Goal: Transaction & Acquisition: Subscribe to service/newsletter

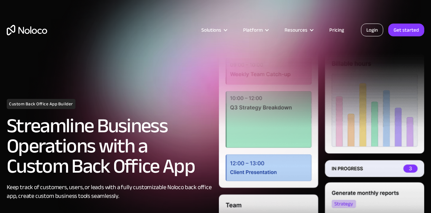
click at [375, 33] on link "Login" at bounding box center [372, 30] width 22 height 13
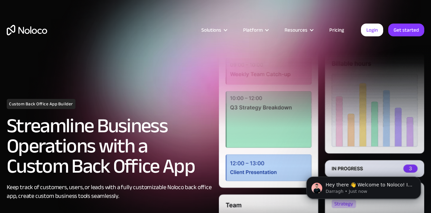
click at [340, 31] on link "Pricing" at bounding box center [337, 30] width 32 height 9
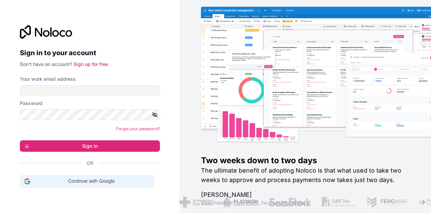
click at [90, 179] on span "Continue with Google" at bounding box center [91, 181] width 117 height 7
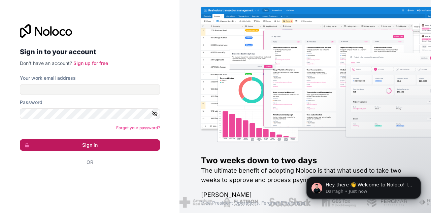
click at [90, 143] on button "Sign in" at bounding box center [90, 144] width 140 height 11
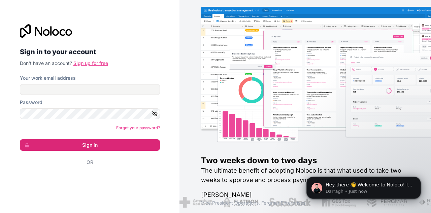
click at [99, 63] on link "Sign up for free" at bounding box center [90, 63] width 35 height 6
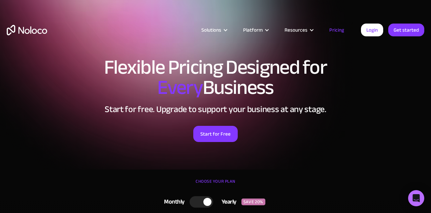
click at [205, 178] on div "CHOOSE YOUR PLAN" at bounding box center [216, 184] width 418 height 17
click at [197, 201] on div at bounding box center [202, 201] width 24 height 11
click at [208, 200] on div at bounding box center [204, 201] width 24 height 11
click at [196, 204] on div at bounding box center [202, 201] width 24 height 11
click at [196, 204] on div at bounding box center [198, 202] width 8 height 8
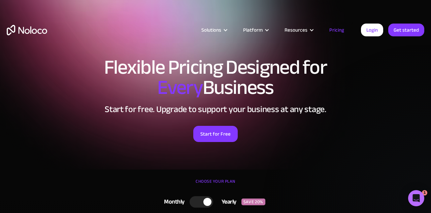
click at [196, 204] on div at bounding box center [202, 201] width 24 height 11
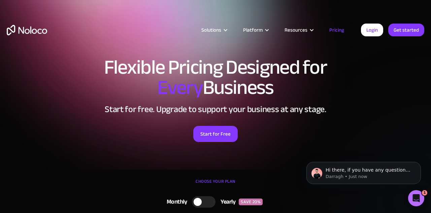
click at [196, 204] on div at bounding box center [198, 202] width 8 height 8
click at [196, 204] on div at bounding box center [202, 201] width 24 height 11
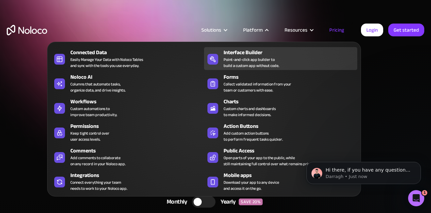
click at [244, 62] on div "Point-and-click app builder to build a custom app without code." at bounding box center [252, 63] width 56 height 12
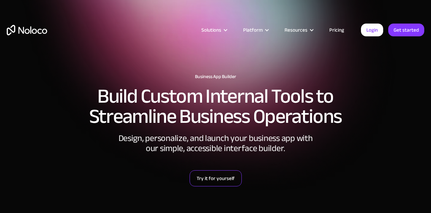
click at [218, 181] on link "Try it for yourself" at bounding box center [216, 178] width 52 height 16
